Goal: Check status: Check status

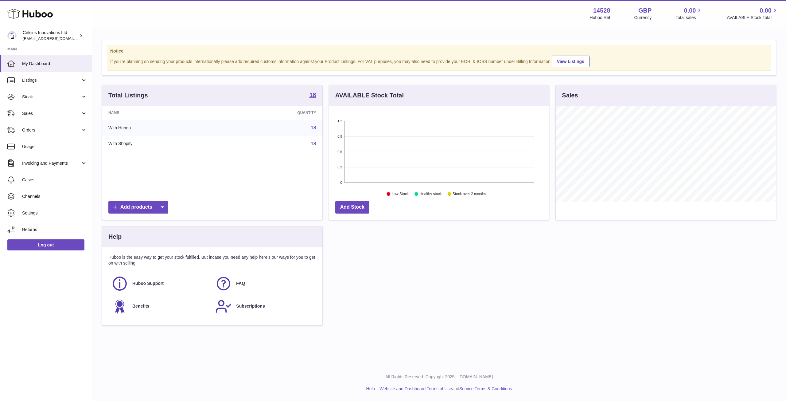
scroll to position [96, 220]
click at [270, 124] on td "18" at bounding box center [271, 128] width 101 height 16
click at [42, 83] on span "Listings" at bounding box center [51, 80] width 59 height 6
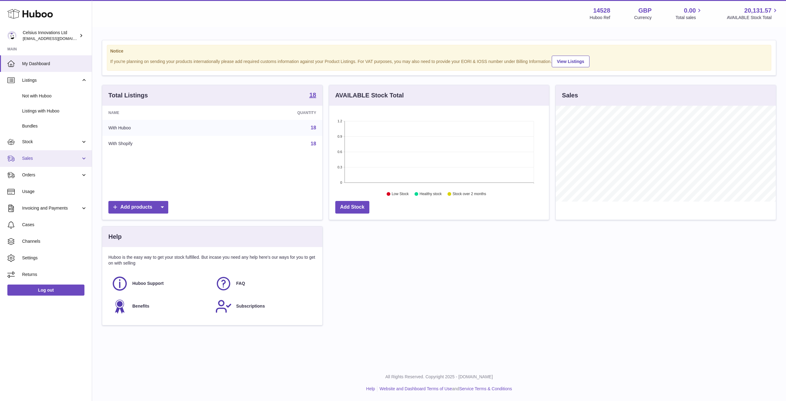
click at [27, 159] on span "Sales" at bounding box center [51, 158] width 59 height 6
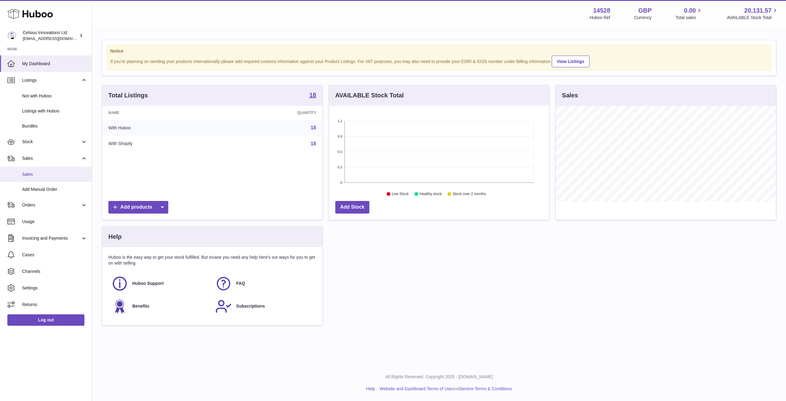
click at [28, 174] on span "Sales" at bounding box center [54, 174] width 65 height 6
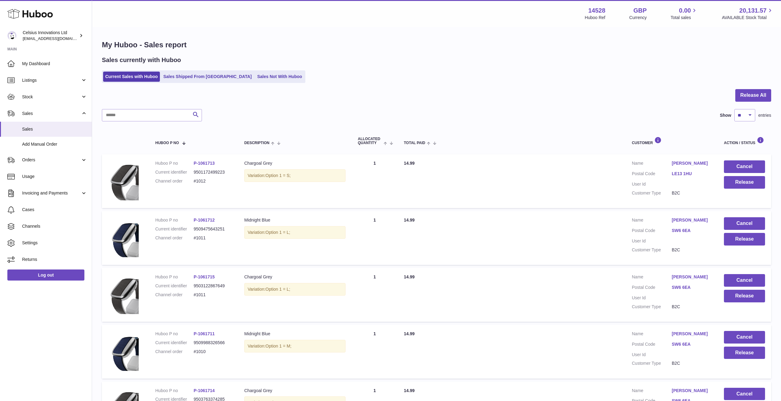
drag, startPoint x: 383, startPoint y: 76, endPoint x: 383, endPoint y: 72, distance: 3.4
drag, startPoint x: 473, startPoint y: 80, endPoint x: 489, endPoint y: 82, distance: 15.5
click at [483, 80] on div "Current Sales with Huboo Sales Shipped From Huboo Sales Not With Huboo" at bounding box center [437, 76] width 670 height 13
click at [750, 114] on select "** ** ** ***" at bounding box center [745, 115] width 21 height 12
select select "**"
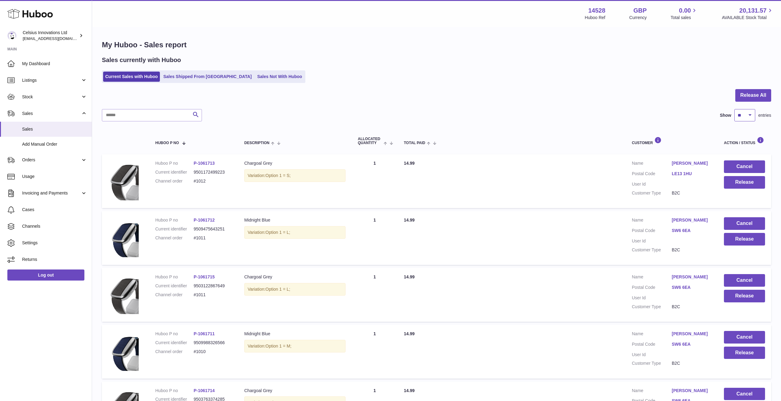
click at [735, 109] on select "** ** ** ***" at bounding box center [745, 115] width 21 height 12
click at [514, 79] on div "Current Sales with Huboo Sales Shipped From Huboo Sales Not With Huboo" at bounding box center [437, 76] width 670 height 13
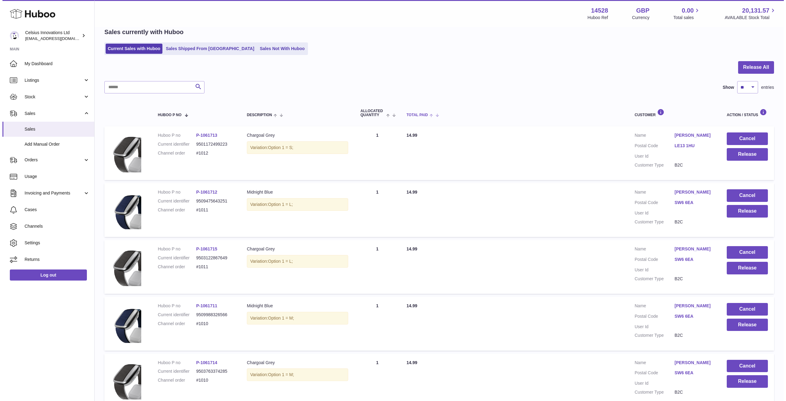
scroll to position [86, 0]
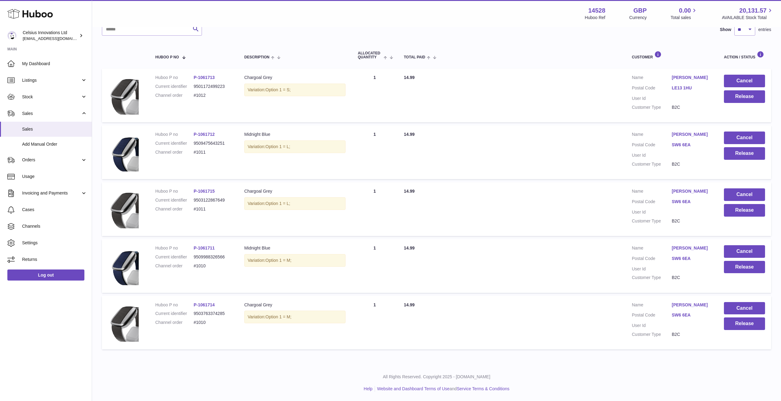
click at [683, 302] on link "[PERSON_NAME]" at bounding box center [692, 305] width 40 height 6
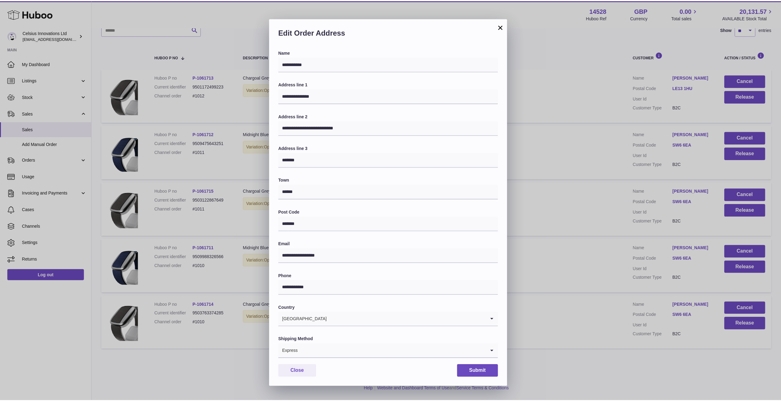
scroll to position [9, 0]
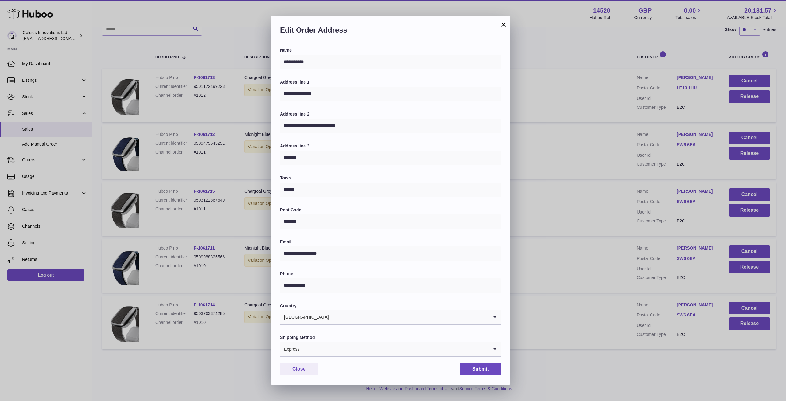
click at [505, 25] on button "×" at bounding box center [503, 24] width 7 height 7
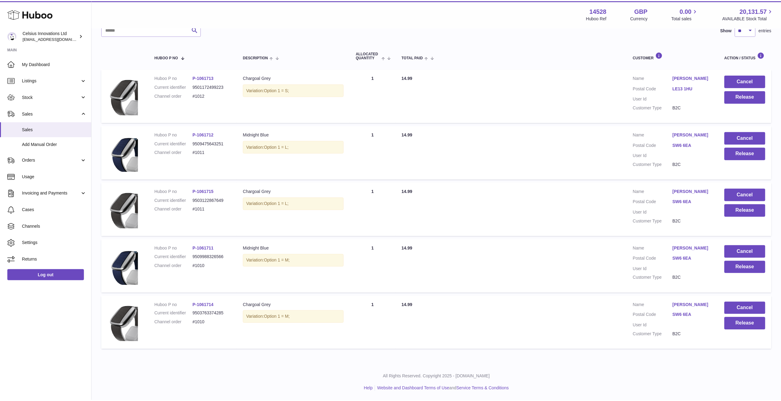
scroll to position [0, 0]
click at [475, 24] on div "Menu Huboo 14528 Huboo Ref GBP Currency 0.00 Total sales 20,131.57 AVAILABLE St…" at bounding box center [436, 13] width 689 height 27
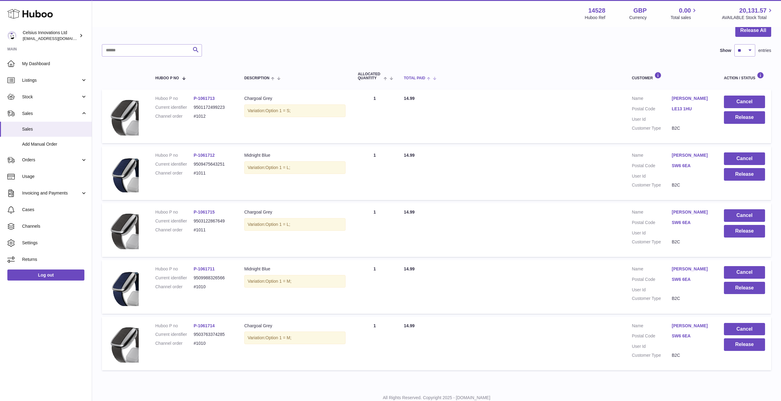
scroll to position [55, 0]
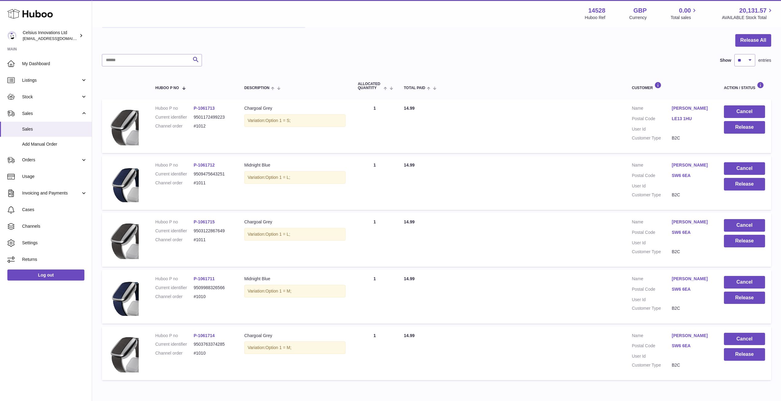
drag, startPoint x: 418, startPoint y: 52, endPoint x: 406, endPoint y: 52, distance: 12.0
click at [393, 52] on div at bounding box center [437, 44] width 670 height 20
click at [364, 53] on div at bounding box center [437, 44] width 670 height 20
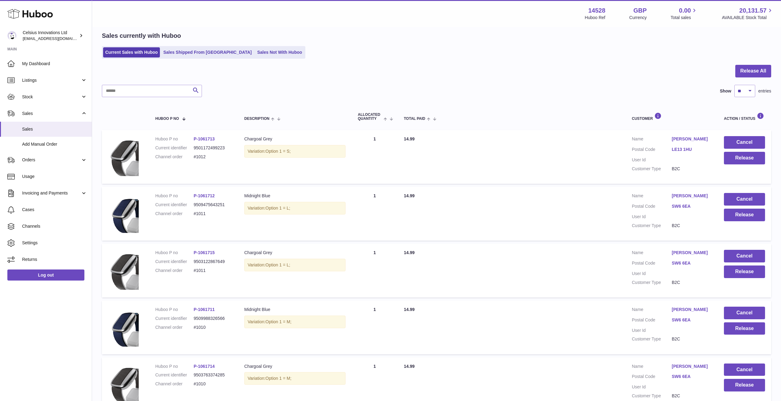
drag, startPoint x: 372, startPoint y: 78, endPoint x: 359, endPoint y: 85, distance: 14.7
click at [370, 80] on div at bounding box center [437, 75] width 670 height 20
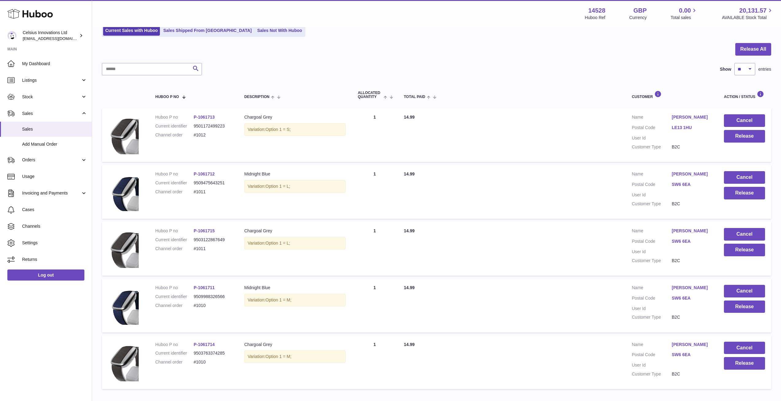
scroll to position [24, 0]
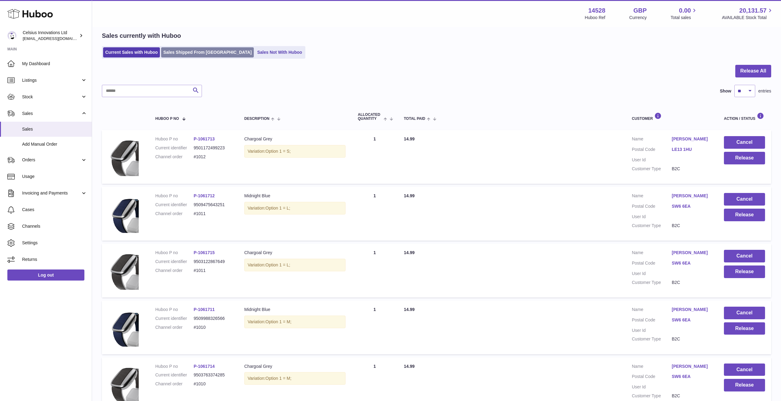
click at [198, 56] on link "Sales Shipped From [GEOGRAPHIC_DATA]" at bounding box center [207, 52] width 93 height 10
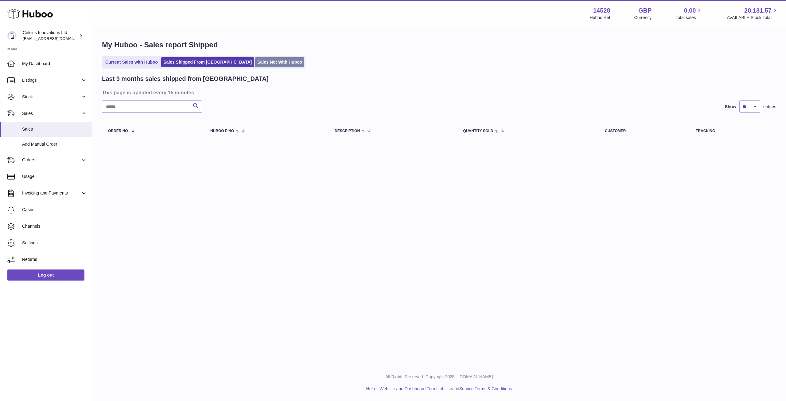
click at [255, 63] on link "Sales Not With Huboo" at bounding box center [279, 62] width 49 height 10
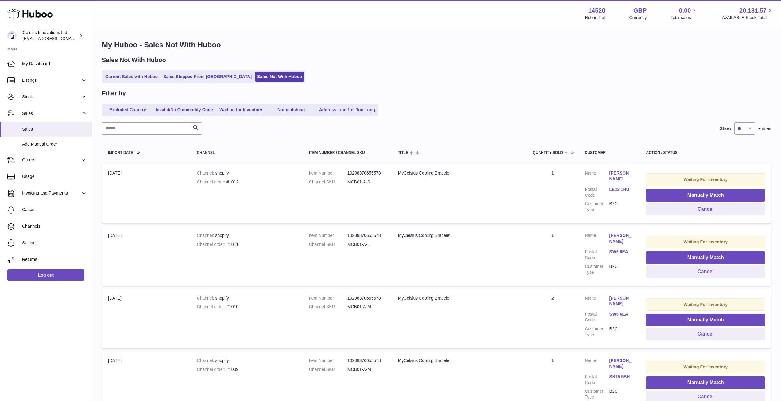
click at [383, 46] on h1 "My Huboo - Sales Not With Huboo" at bounding box center [437, 45] width 670 height 10
click at [415, 68] on div "Sales Not With Huboo Current Sales with Huboo Sales Shipped From Huboo Sales No…" at bounding box center [437, 69] width 670 height 27
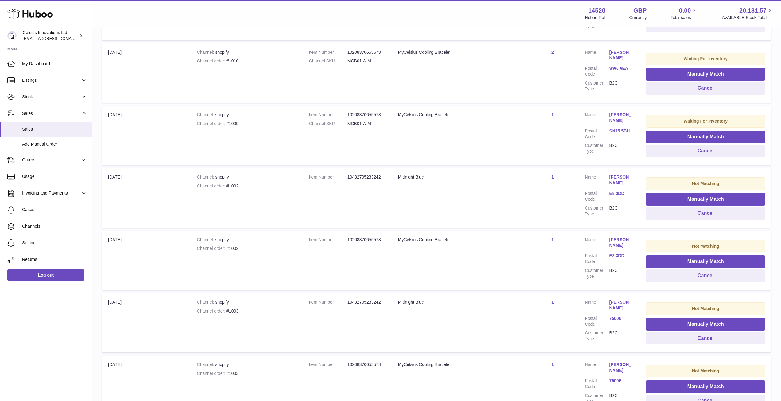
scroll to position [61, 0]
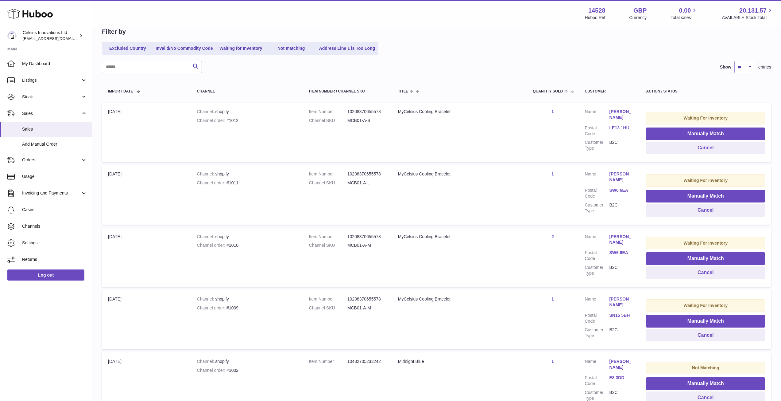
click at [483, 44] on div "Excluded Country Invalid/No Commodity Code Waiting for Inventory Not matching A…" at bounding box center [437, 48] width 670 height 13
click at [406, 60] on div "Filter by Excluded Country Invalid/No Commodity Code Waiting for Inventory Not …" at bounding box center [437, 383] width 670 height 710
click at [512, 45] on div "Excluded Country Invalid/No Commodity Code Waiting for Inventory Not matching A…" at bounding box center [437, 48] width 670 height 13
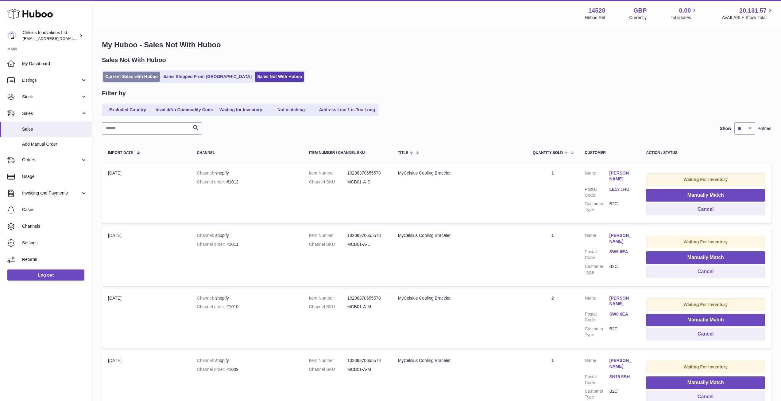
click at [129, 78] on link "Current Sales with Huboo" at bounding box center [131, 77] width 57 height 10
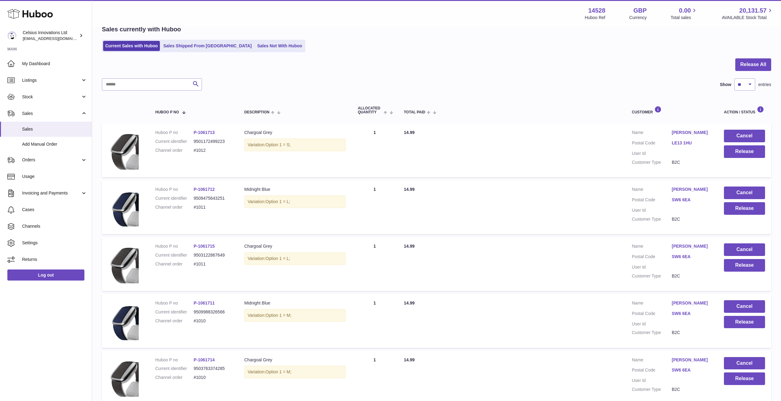
click at [344, 59] on div at bounding box center [437, 68] width 670 height 20
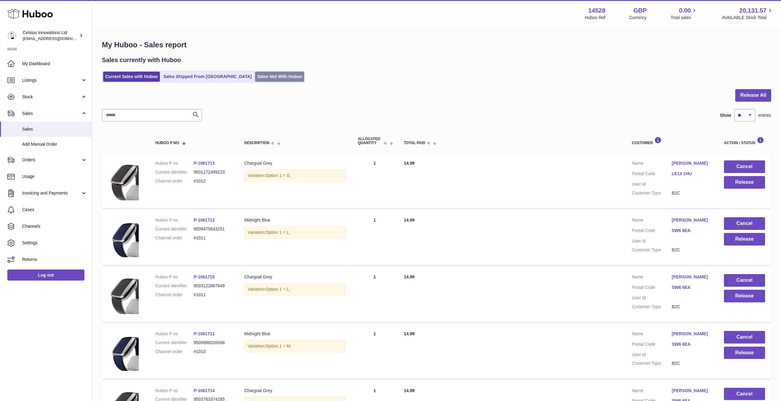
click at [255, 78] on link "Sales Not With Huboo" at bounding box center [279, 77] width 49 height 10
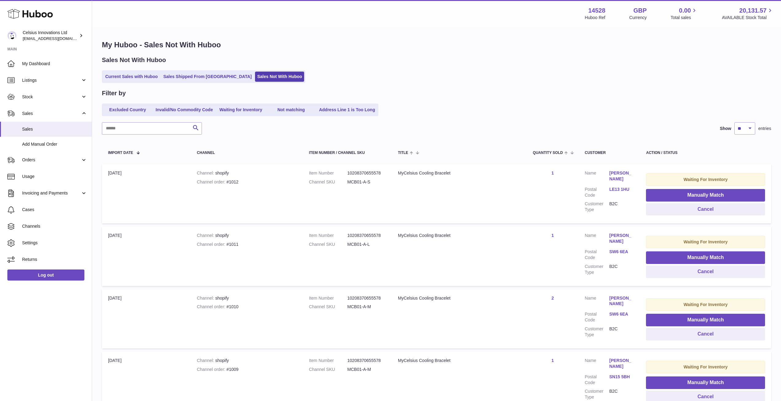
click at [138, 79] on link "Current Sales with Huboo" at bounding box center [131, 77] width 57 height 10
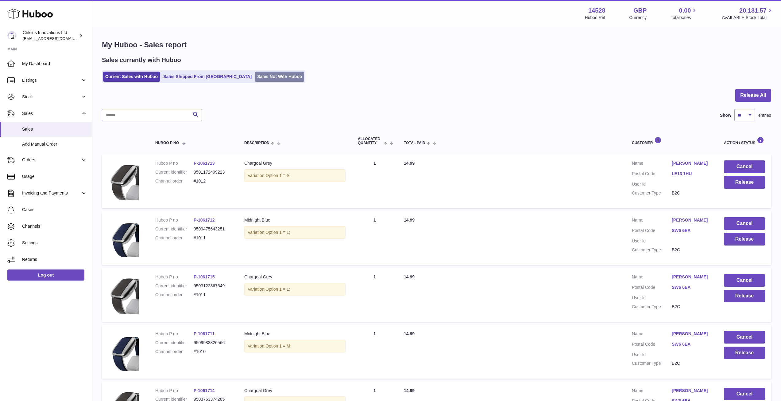
click at [255, 79] on link "Sales Not With Huboo" at bounding box center [279, 77] width 49 height 10
